Goal: Task Accomplishment & Management: Complete application form

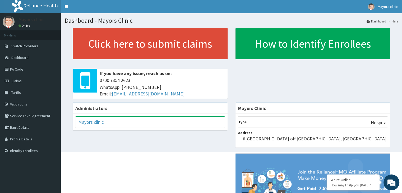
click at [18, 78] on span "Claims" at bounding box center [16, 80] width 10 height 5
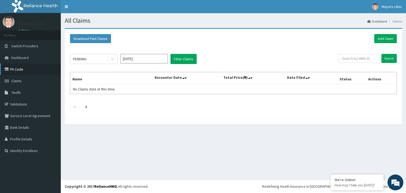
click at [15, 69] on link "PA Code" at bounding box center [30, 69] width 61 height 12
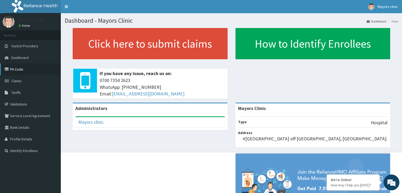
click at [24, 68] on link "PA Code" at bounding box center [30, 69] width 61 height 12
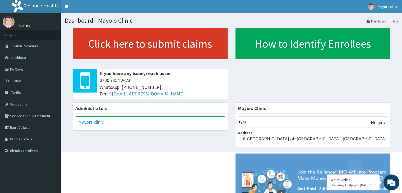
click at [101, 54] on link "Click here to submit claims" at bounding box center [150, 43] width 155 height 31
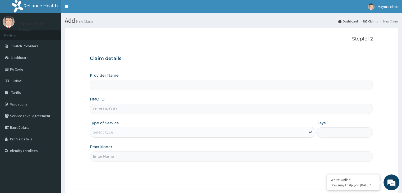
type input "Mayors Clinic"
click at [116, 108] on input "HMO ID" at bounding box center [231, 109] width 283 height 10
type input "BTR/10208/B"
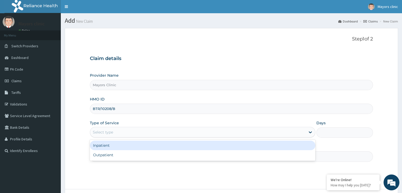
click at [120, 135] on div "Select type" at bounding box center [197, 132] width 215 height 8
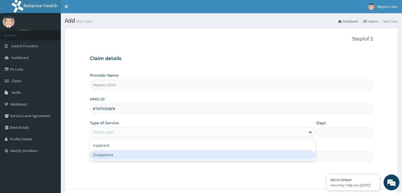
click at [102, 158] on div "Outpatient" at bounding box center [202, 155] width 225 height 10
type input "1"
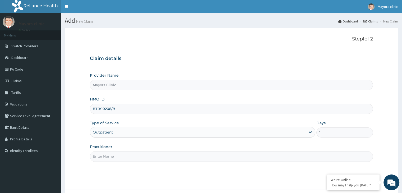
click at [107, 158] on input "Practitioner" at bounding box center [231, 156] width 283 height 10
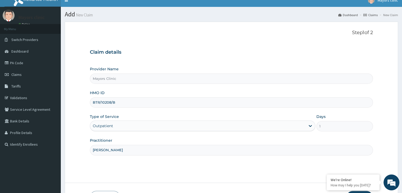
scroll to position [43, 0]
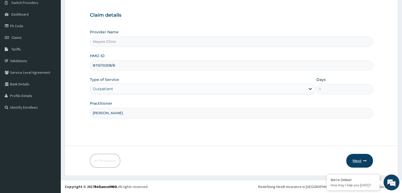
type input "DR ONUORAH REMIGIUS TOCHUKWU"
click at [351, 162] on button "Next" at bounding box center [359, 161] width 27 height 14
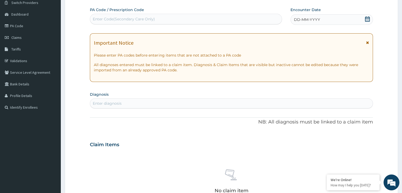
click at [332, 22] on div "DD-MM-YYYY" at bounding box center [331, 19] width 82 height 11
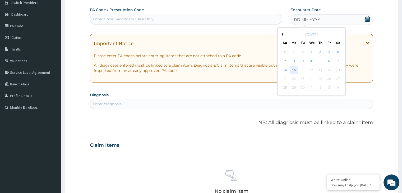
click at [294, 68] on div "15" at bounding box center [294, 70] width 8 height 8
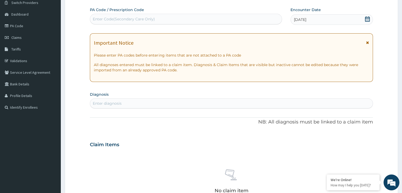
click at [185, 18] on div "Enter Code(Secondary Care Only)" at bounding box center [185, 19] width 191 height 8
paste input "PA/7744D5"
type input "PA/7744D5"
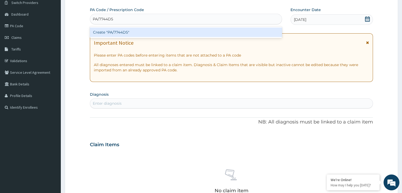
click at [125, 30] on div "Create "PA/7744D5"" at bounding box center [186, 32] width 192 height 10
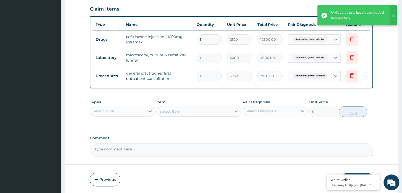
scroll to position [199, 0]
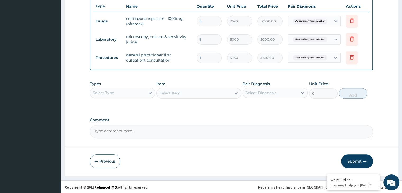
click at [356, 158] on button "Submit" at bounding box center [357, 161] width 32 height 14
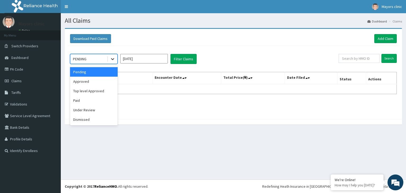
click at [114, 58] on icon at bounding box center [112, 58] width 5 height 5
click at [82, 98] on div "Paid" at bounding box center [94, 101] width 48 height 10
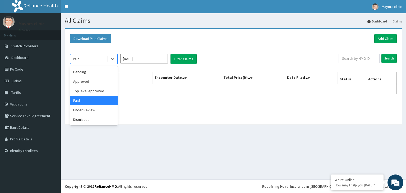
click at [103, 57] on div "Paid" at bounding box center [88, 59] width 37 height 8
click at [87, 80] on div "Approved" at bounding box center [94, 82] width 48 height 10
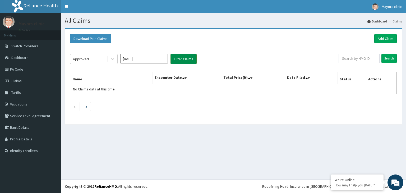
click at [185, 56] on button "Filter Claims" at bounding box center [183, 59] width 26 height 10
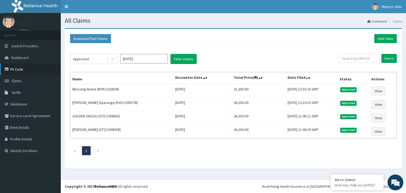
click at [20, 68] on link "PA Code" at bounding box center [30, 69] width 61 height 12
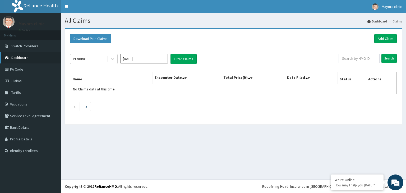
click at [44, 54] on link "Dashboard" at bounding box center [30, 58] width 61 height 12
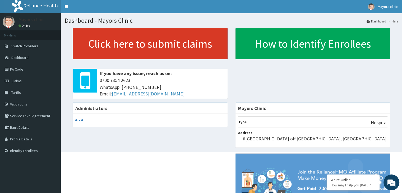
click at [104, 41] on link "Click here to submit claims" at bounding box center [150, 43] width 155 height 31
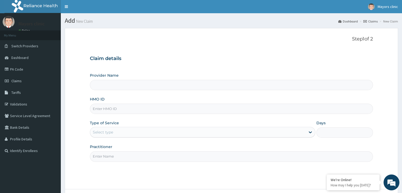
type input "Mayors Clinic"
click at [117, 110] on input "HMO ID" at bounding box center [231, 109] width 283 height 10
type input "DNS/10029/B"
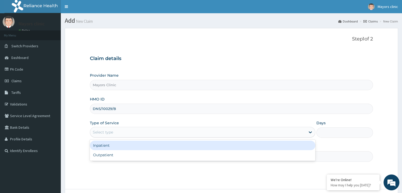
click at [126, 130] on div "Select type" at bounding box center [197, 132] width 215 height 8
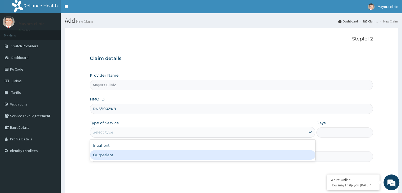
click at [106, 156] on div "Outpatient" at bounding box center [202, 155] width 225 height 10
type input "1"
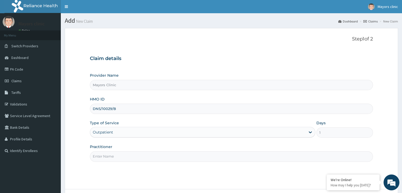
click at [108, 156] on input "Practitioner" at bounding box center [231, 156] width 283 height 10
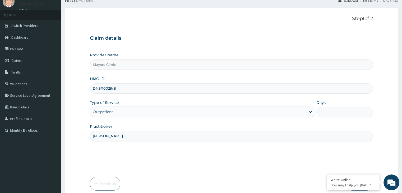
scroll to position [43, 0]
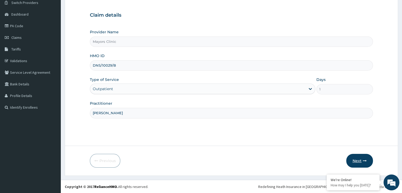
type input "DR ONUORAH REMIGIUS TOCHUKWU"
click at [355, 161] on button "Next" at bounding box center [359, 161] width 27 height 14
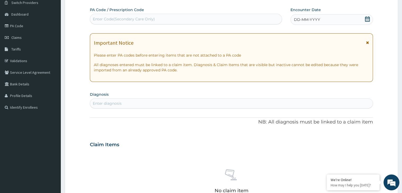
click at [321, 22] on div "DD-MM-YYYY" at bounding box center [331, 19] width 82 height 11
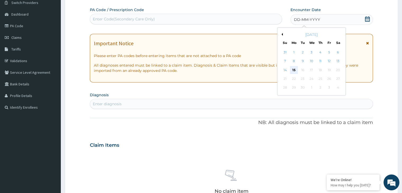
click at [295, 68] on div "15" at bounding box center [294, 70] width 8 height 8
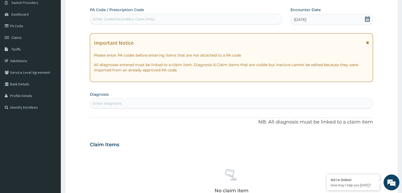
click at [142, 17] on div "Enter Code(Secondary Care Only)" at bounding box center [124, 18] width 62 height 5
paste input "PA/F65993"
type input "PA/F65993"
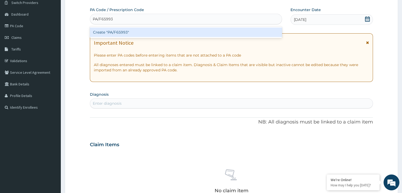
click at [128, 35] on div "Create "PA/F65993"" at bounding box center [186, 32] width 192 height 10
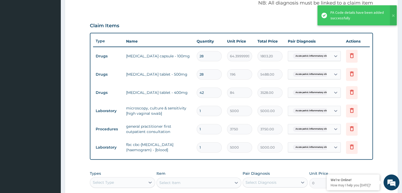
scroll to position [164, 0]
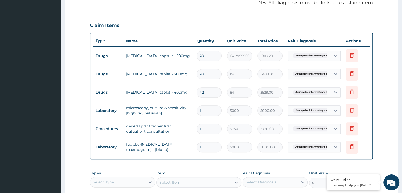
click at [128, 36] on th "Name" at bounding box center [158, 41] width 70 height 11
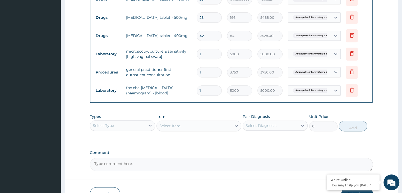
scroll to position [253, 0]
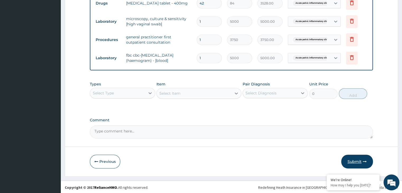
click at [358, 158] on button "Submit" at bounding box center [357, 161] width 32 height 14
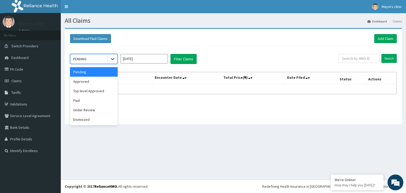
click at [111, 58] on icon at bounding box center [112, 58] width 5 height 5
click at [87, 81] on div "Approved" at bounding box center [94, 82] width 48 height 10
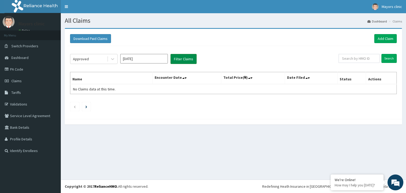
click at [182, 54] on button "Filter Claims" at bounding box center [183, 59] width 26 height 10
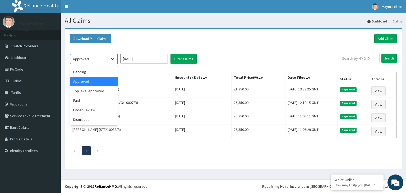
click at [111, 57] on icon at bounding box center [112, 58] width 5 height 5
click at [89, 109] on div "Under Review" at bounding box center [94, 110] width 48 height 10
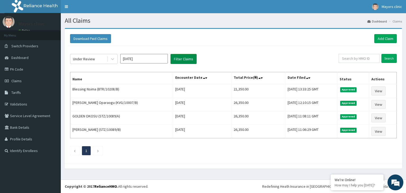
click at [185, 55] on button "Filter Claims" at bounding box center [183, 59] width 26 height 10
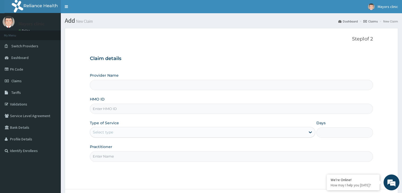
scroll to position [43, 0]
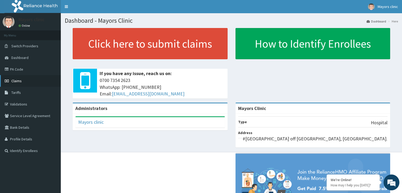
click at [28, 80] on link "Claims" at bounding box center [30, 81] width 61 height 12
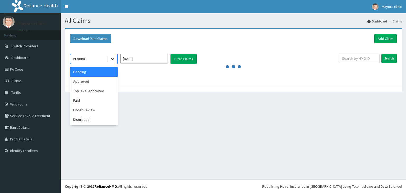
click at [110, 61] on div at bounding box center [113, 59] width 10 height 10
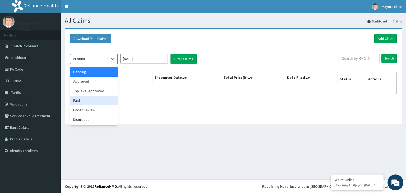
click at [86, 102] on div "Paid" at bounding box center [94, 101] width 48 height 10
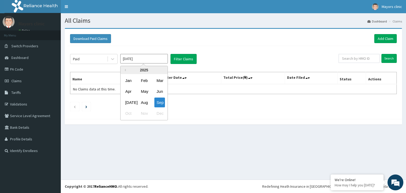
click at [144, 55] on input "Sep 2025" at bounding box center [144, 59] width 48 height 10
click at [146, 104] on div "Aug" at bounding box center [144, 102] width 11 height 10
type input "Aug 2025"
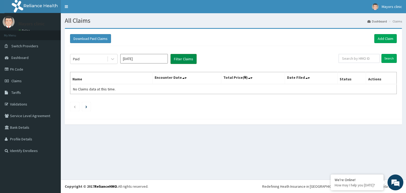
click at [178, 60] on button "Filter Claims" at bounding box center [183, 59] width 26 height 10
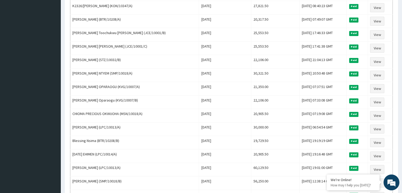
scroll to position [275, 0]
